Goal: Information Seeking & Learning: Learn about a topic

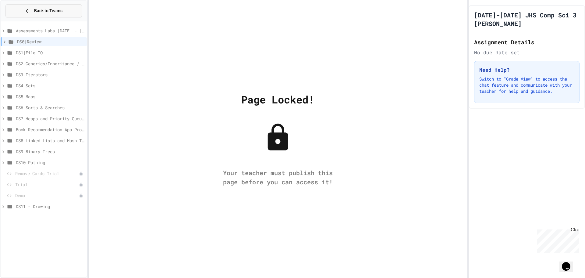
click at [34, 8] on span "Back to Teams" at bounding box center [48, 11] width 28 height 6
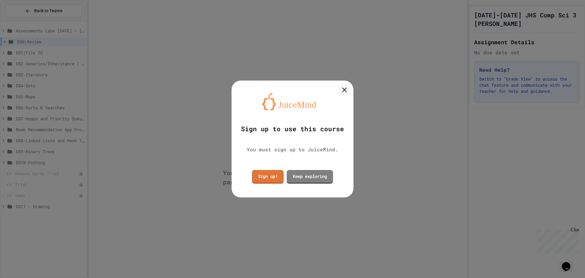
click at [343, 95] on div at bounding box center [344, 89] width 13 height 13
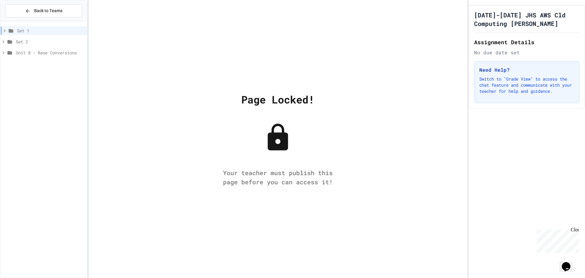
click at [2, 35] on div "Set 1" at bounding box center [44, 31] width 86 height 11
click at [4, 31] on icon at bounding box center [4, 30] width 5 height 5
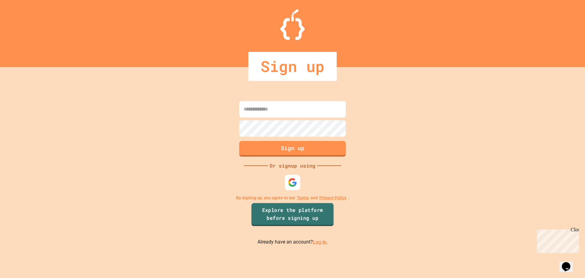
type input "**********"
click at [321, 242] on link "Log in." at bounding box center [320, 242] width 15 height 6
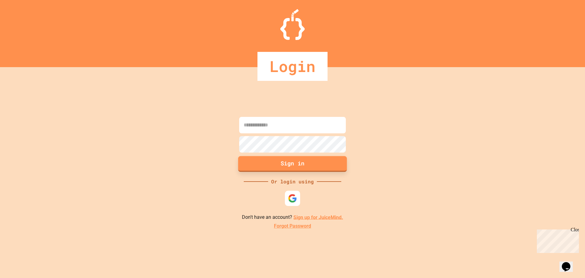
type input "**********"
click at [289, 164] on button "Sign in" at bounding box center [292, 164] width 109 height 16
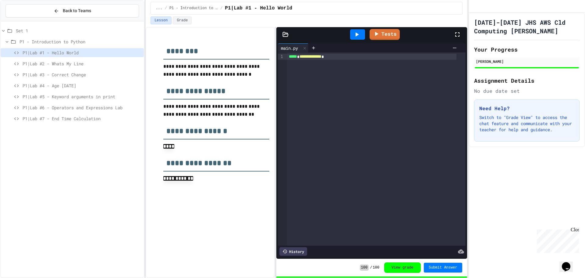
click at [59, 81] on div "P1|Lab #4 - Age In Five Years" at bounding box center [72, 85] width 143 height 9
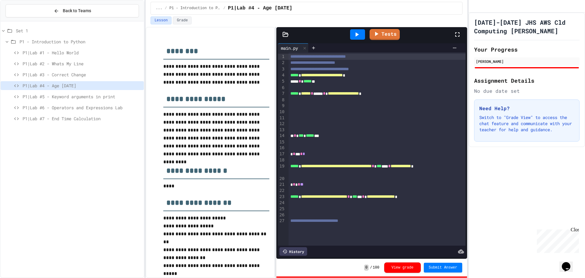
click at [85, 107] on span "P1|Lab #6 - Operators and Expressions Lab" at bounding box center [82, 107] width 119 height 6
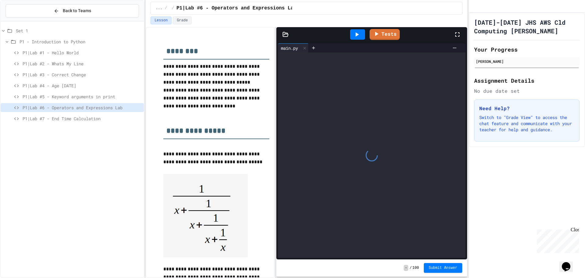
click at [84, 97] on span "P1|Lab #5 - Keyword arguments in print" at bounding box center [82, 96] width 119 height 6
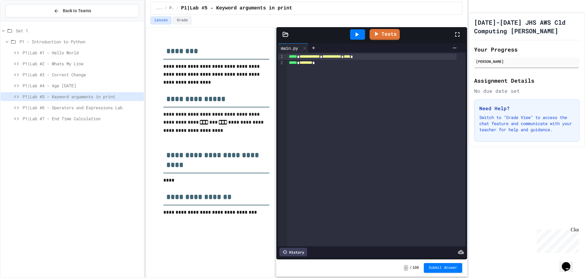
click at [359, 34] on icon at bounding box center [357, 34] width 3 height 4
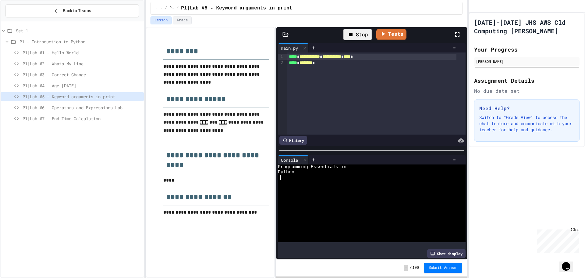
click at [70, 104] on div "P1|Lab #6 - Operators and Expressions Lab" at bounding box center [72, 107] width 143 height 9
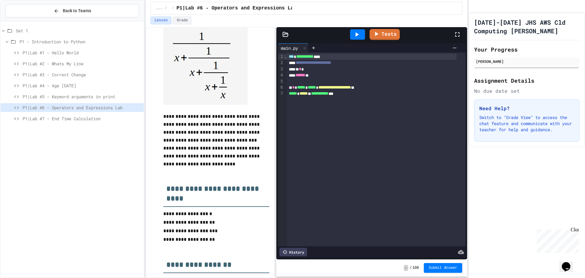
scroll to position [183, 0]
